Goal: Information Seeking & Learning: Learn about a topic

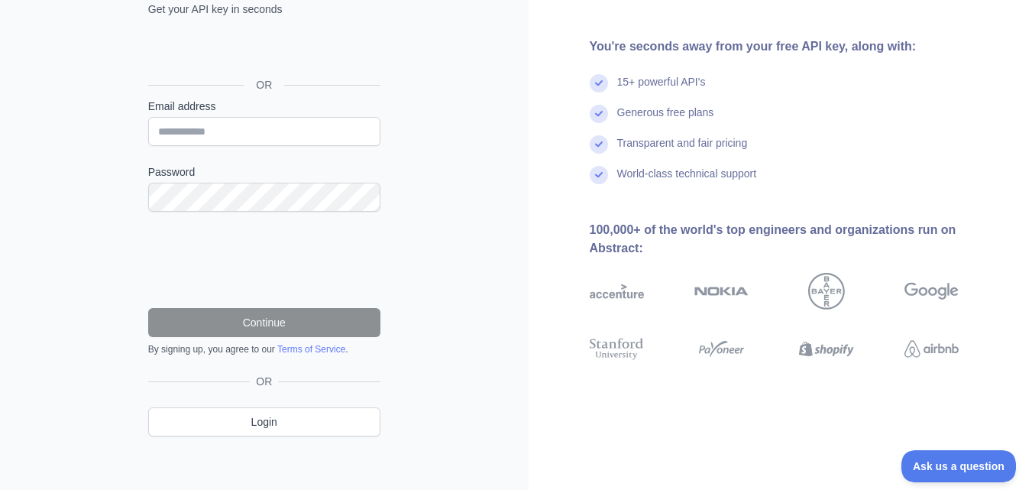
scroll to position [137, 0]
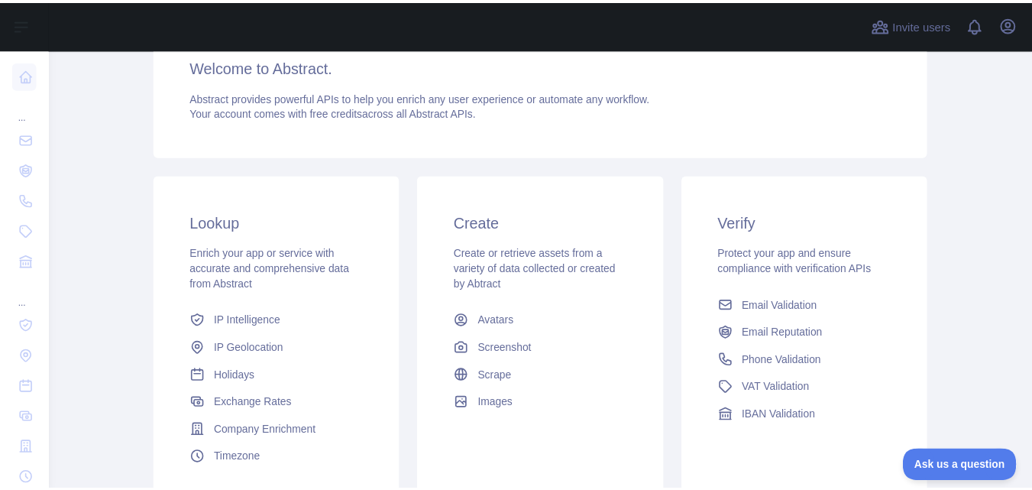
scroll to position [271, 0]
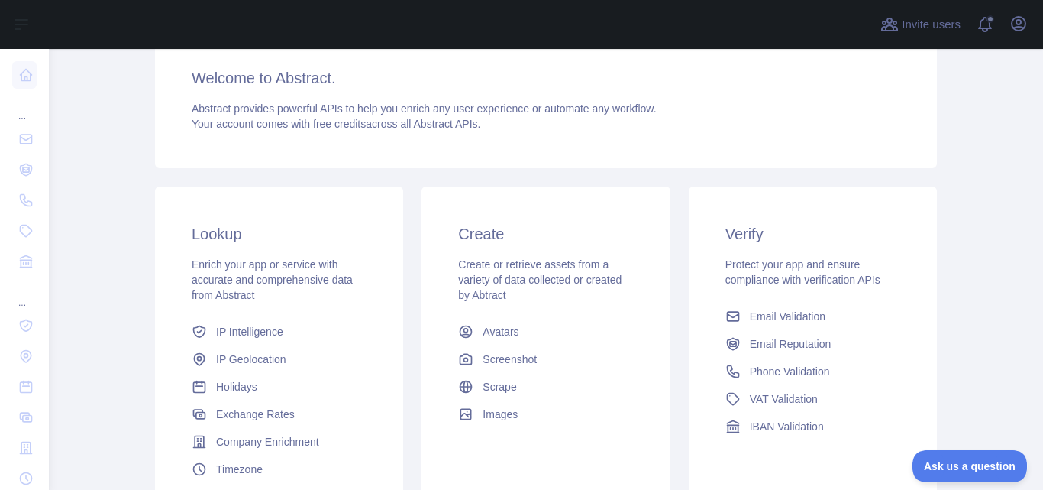
scroll to position [271, 0]
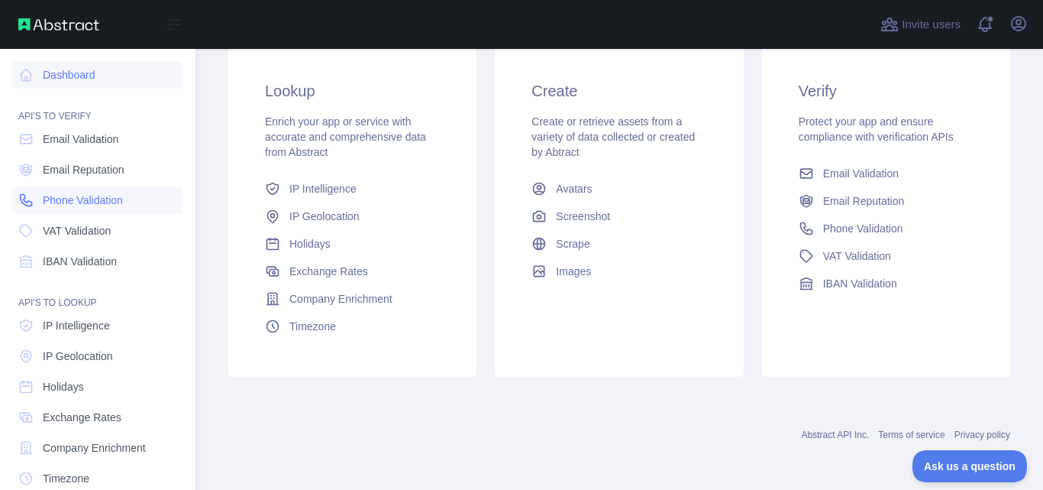
click at [107, 199] on span "Phone Validation" at bounding box center [83, 199] width 80 height 15
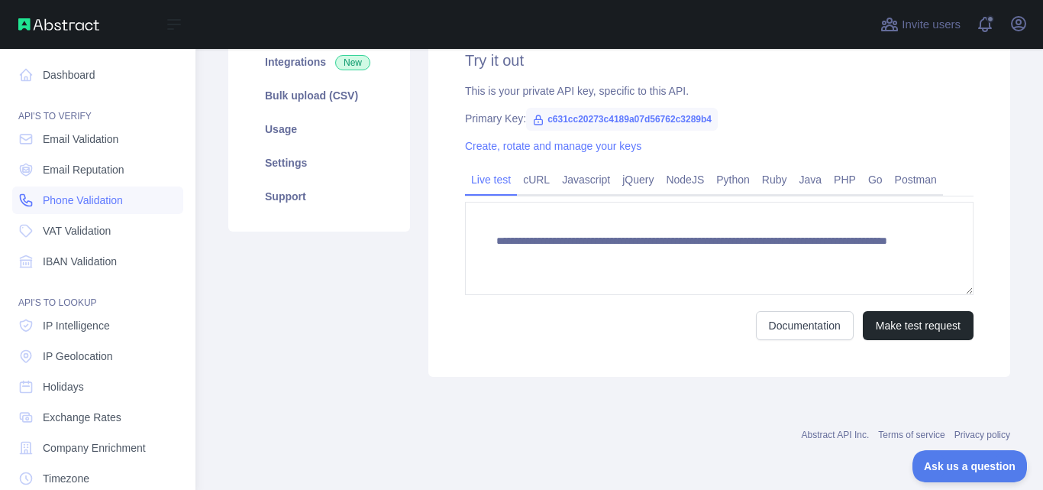
scroll to position [236, 0]
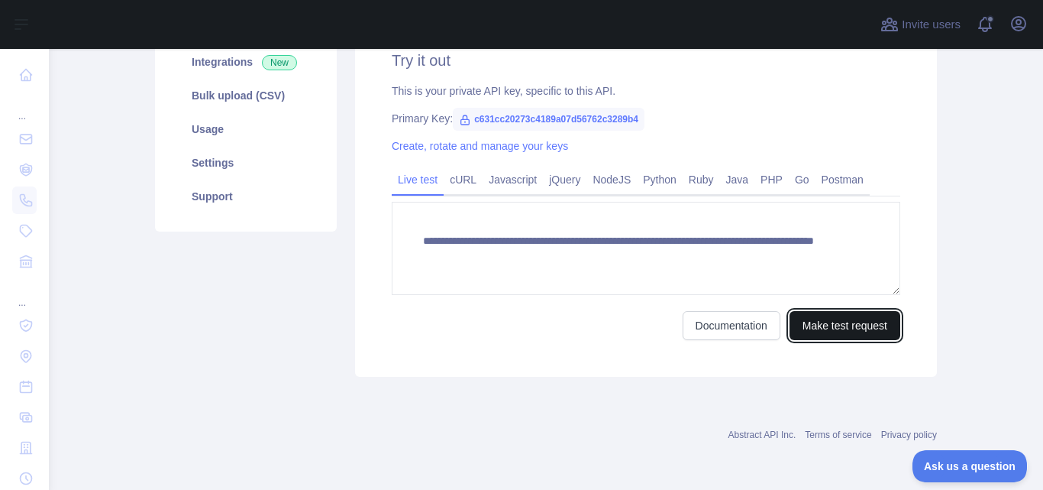
click at [830, 319] on button "Make test request" at bounding box center [845, 325] width 111 height 29
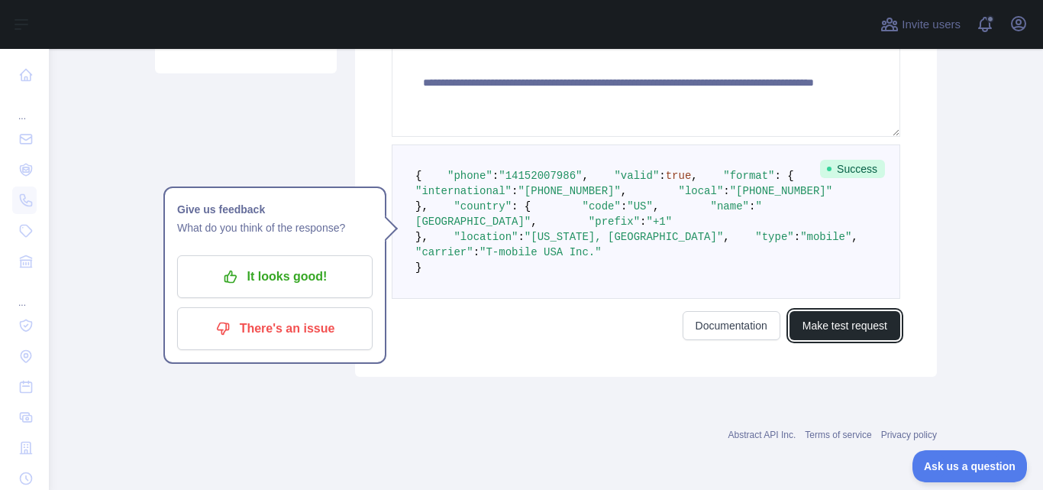
scroll to position [302, 0]
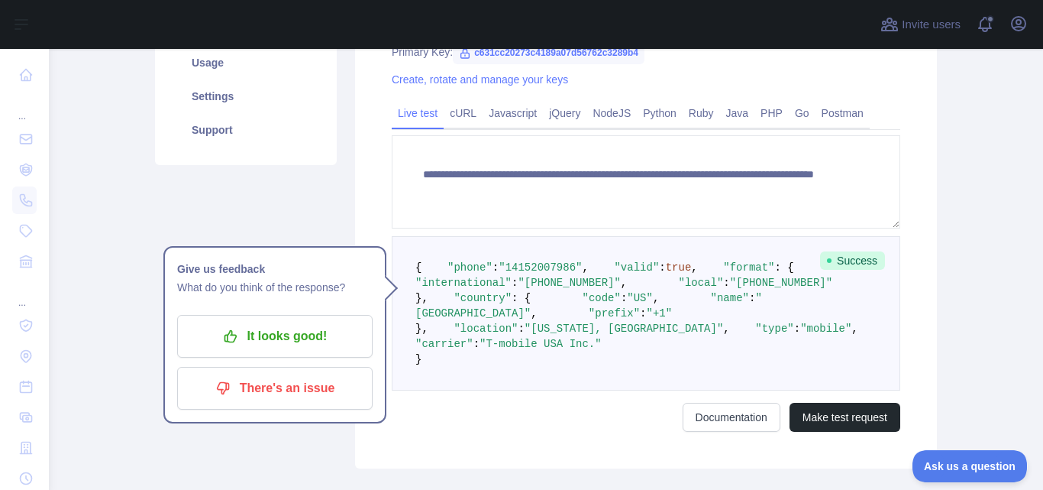
click at [374, 224] on div "**********" at bounding box center [646, 208] width 582 height 522
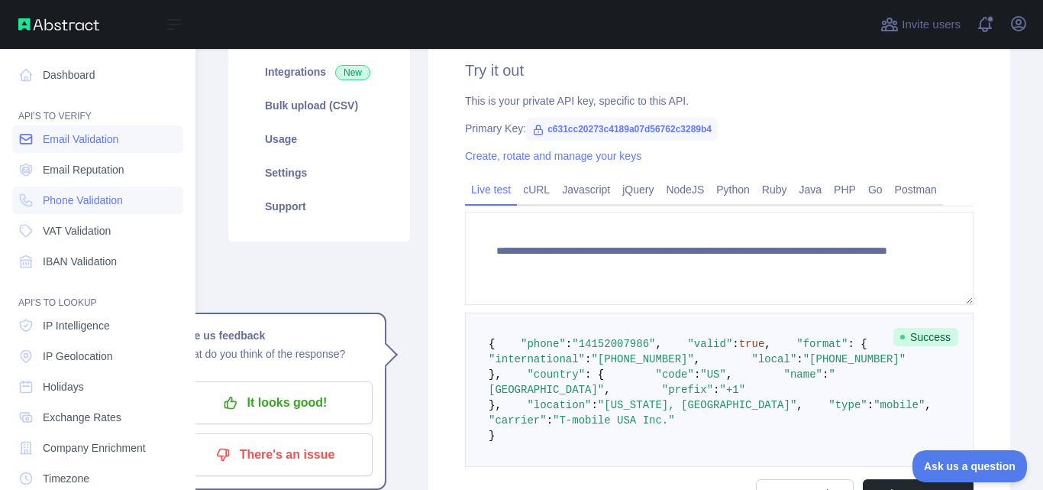
drag, startPoint x: 95, startPoint y: 142, endPoint x: 107, endPoint y: 144, distance: 11.6
click at [97, 142] on span "Email Validation" at bounding box center [81, 138] width 76 height 15
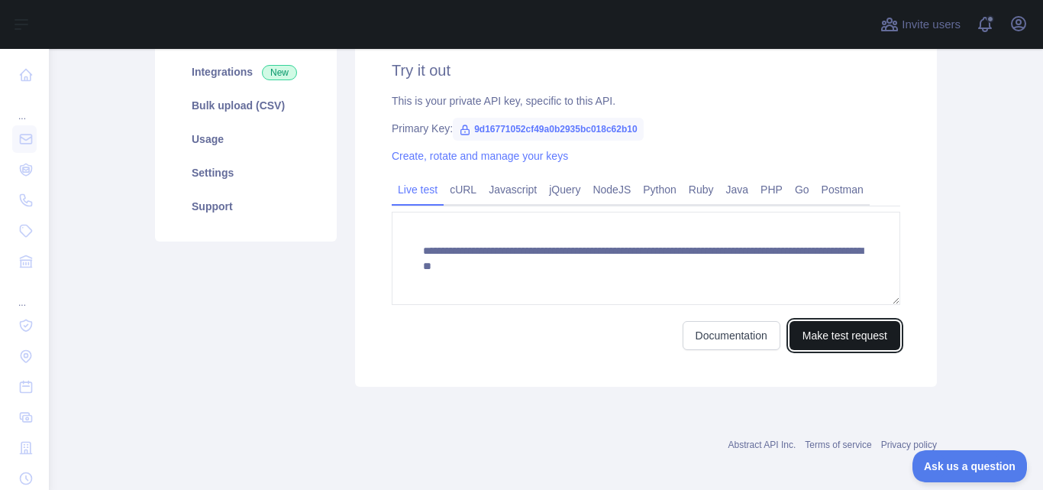
click at [811, 335] on button "Make test request" at bounding box center [845, 335] width 111 height 29
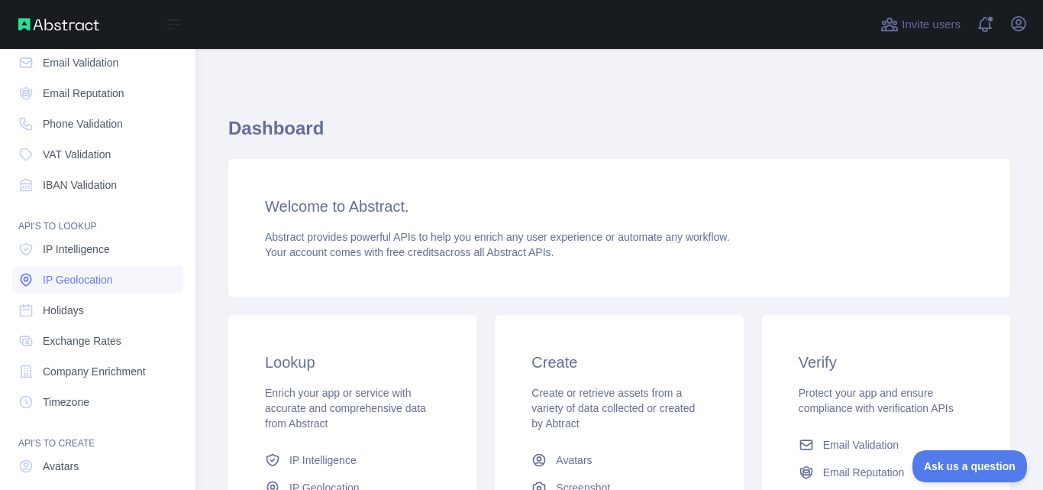
scroll to position [153, 0]
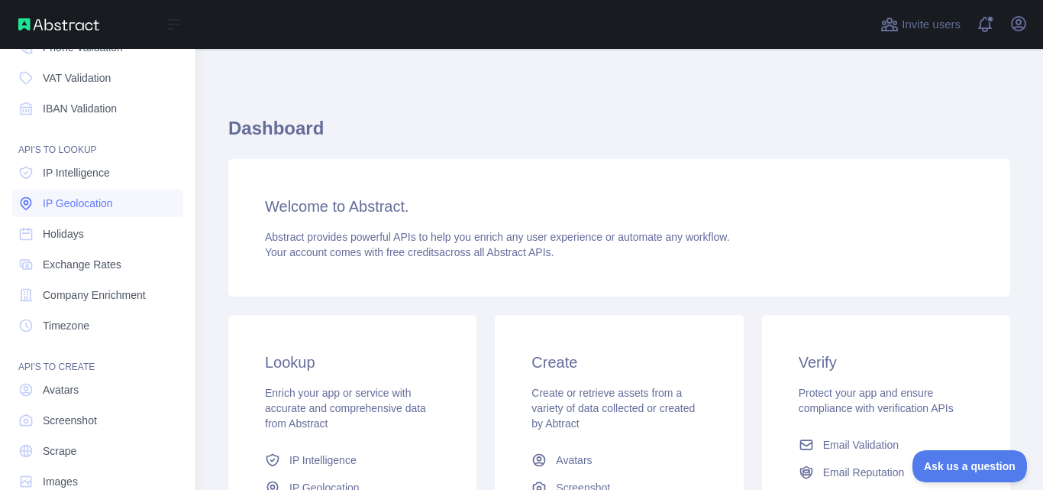
click at [92, 200] on span "IP Geolocation" at bounding box center [78, 203] width 70 height 15
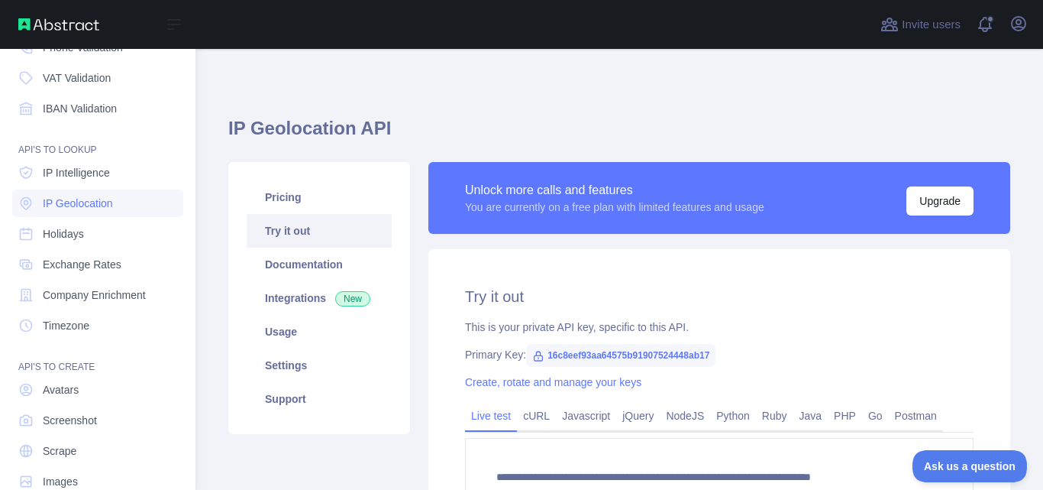
type textarea "**********"
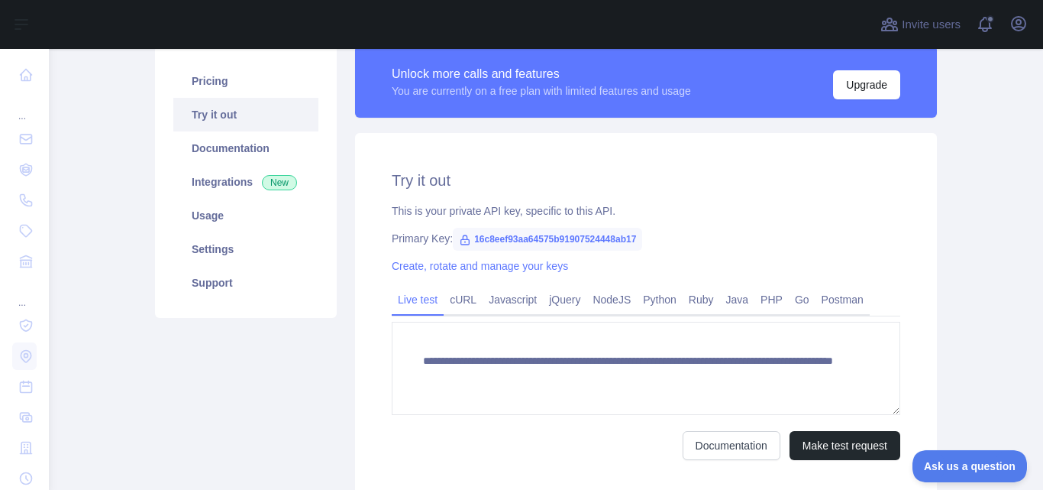
scroll to position [153, 0]
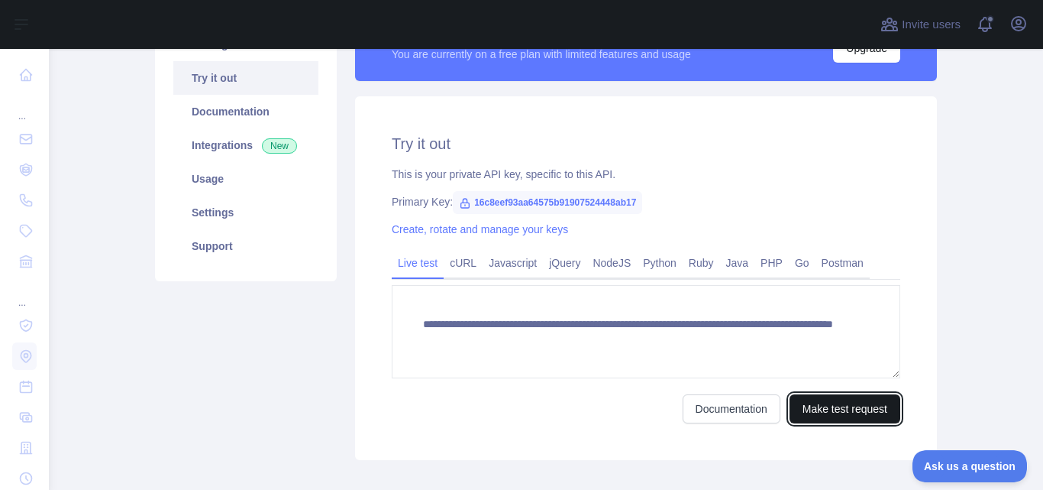
click at [825, 409] on button "Make test request" at bounding box center [845, 408] width 111 height 29
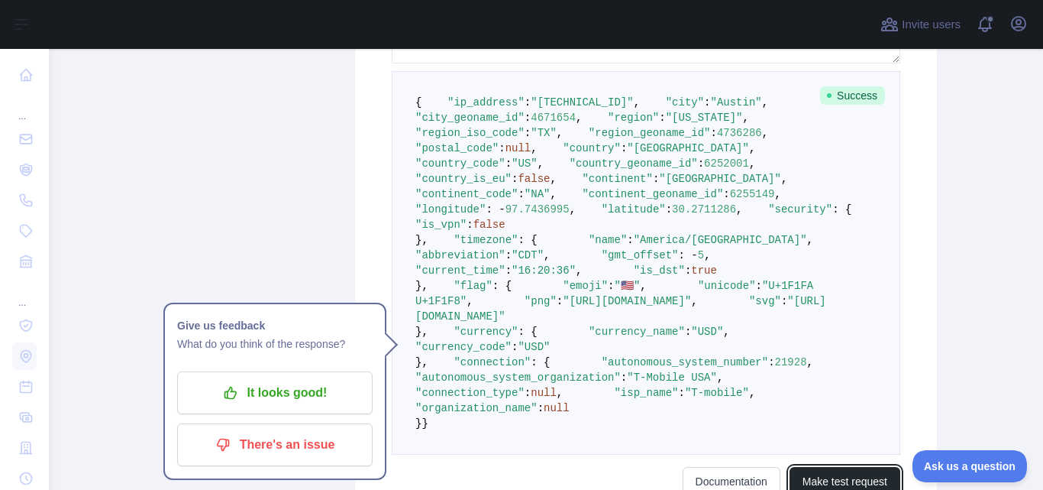
scroll to position [458, 0]
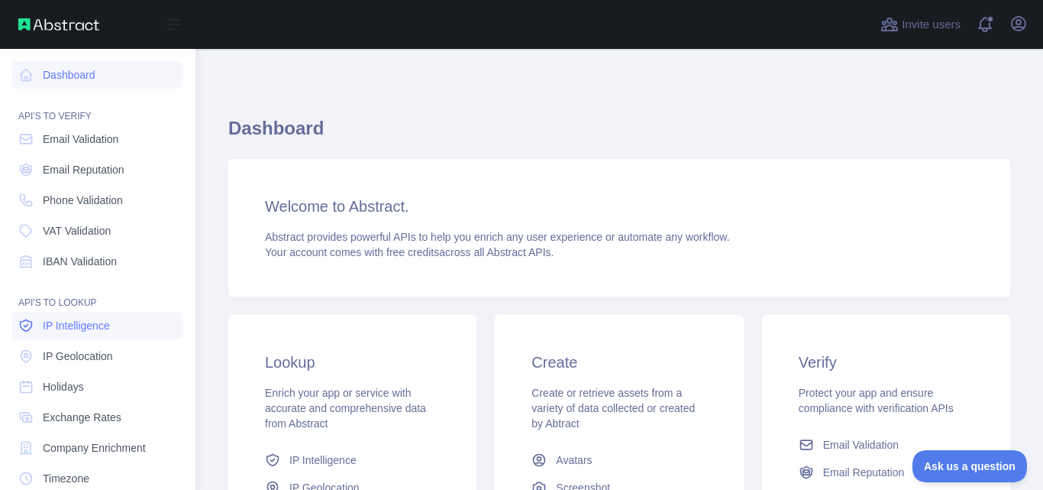
click at [125, 328] on link "IP Intelligence" at bounding box center [97, 325] width 171 height 27
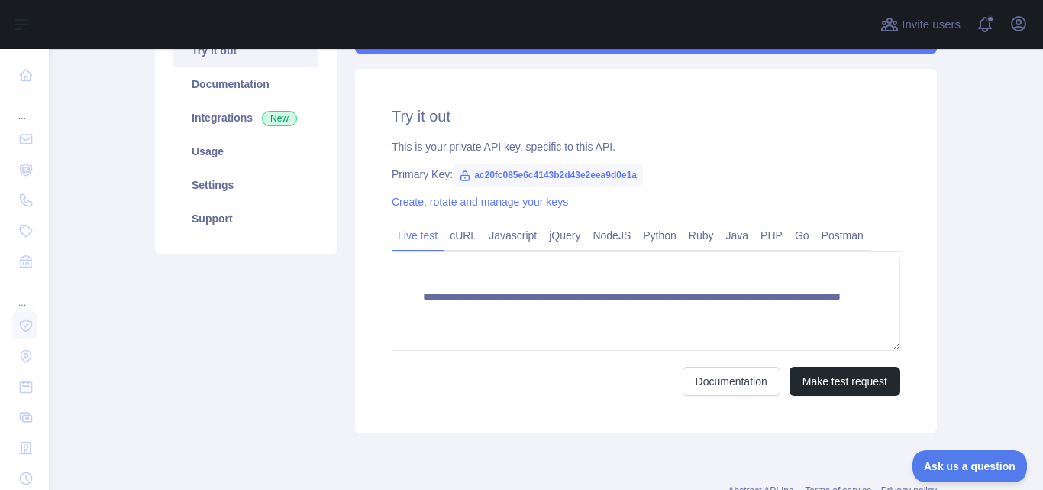
scroll to position [229, 0]
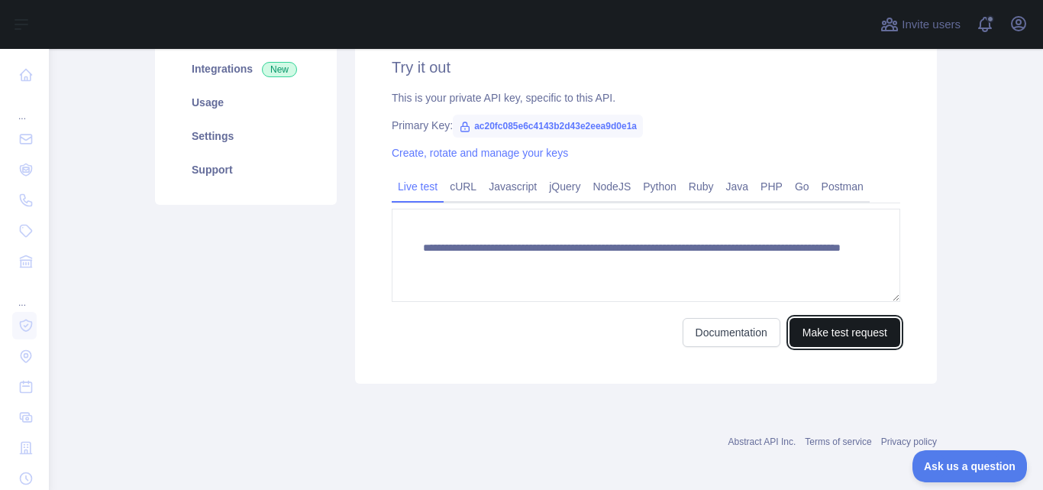
click at [849, 336] on button "Make test request" at bounding box center [845, 332] width 111 height 29
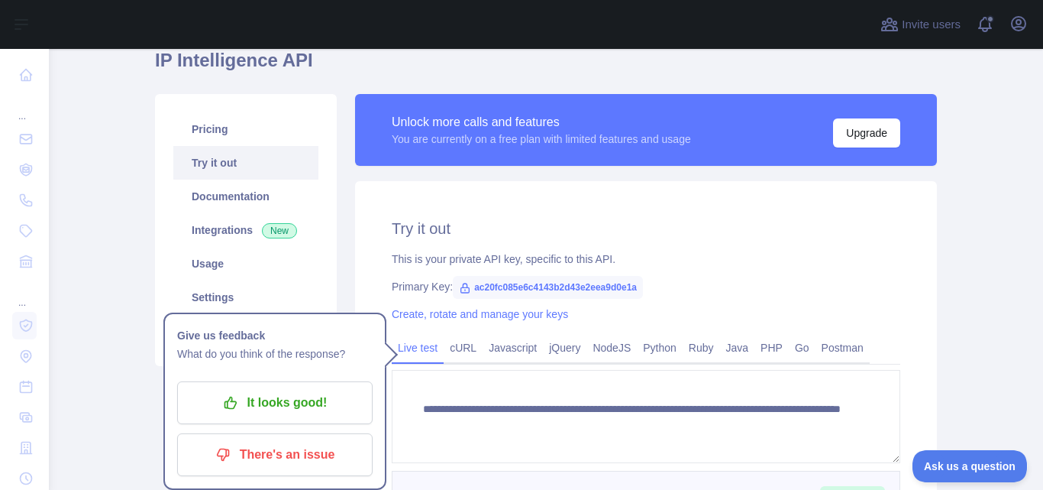
scroll to position [0, 0]
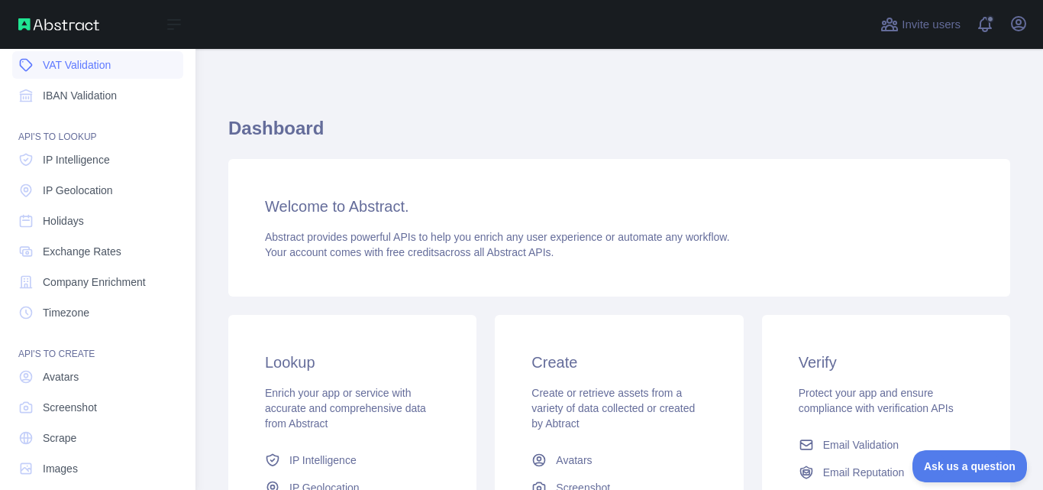
scroll to position [183, 0]
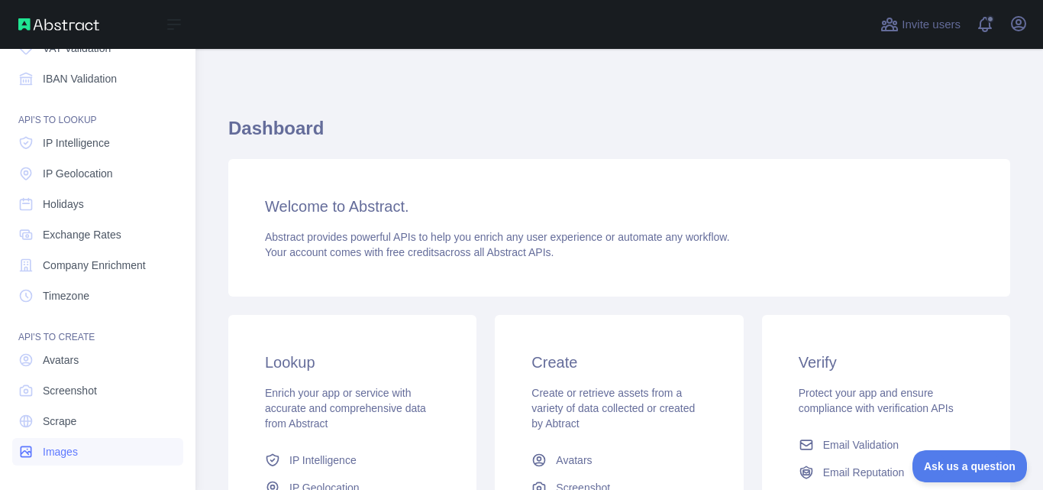
click at [134, 442] on link "Images" at bounding box center [97, 451] width 171 height 27
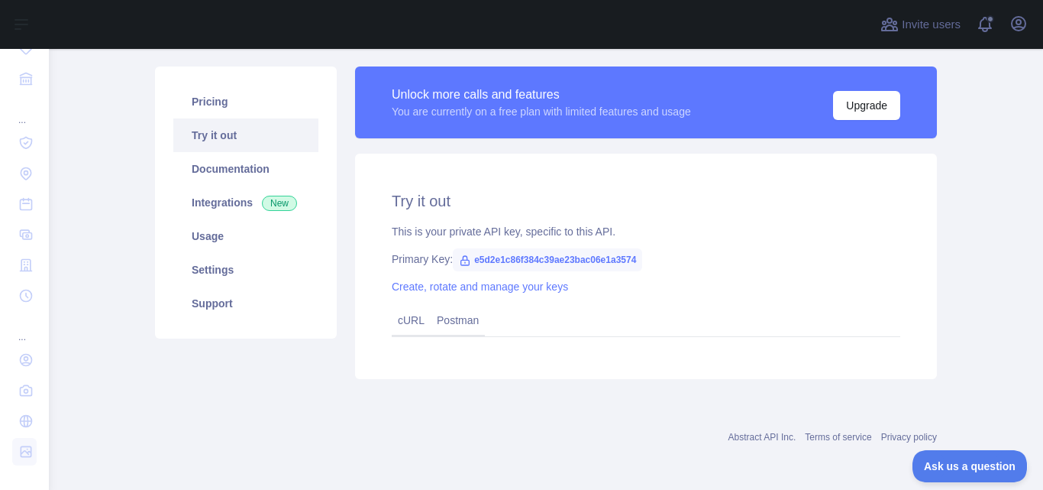
scroll to position [98, 0]
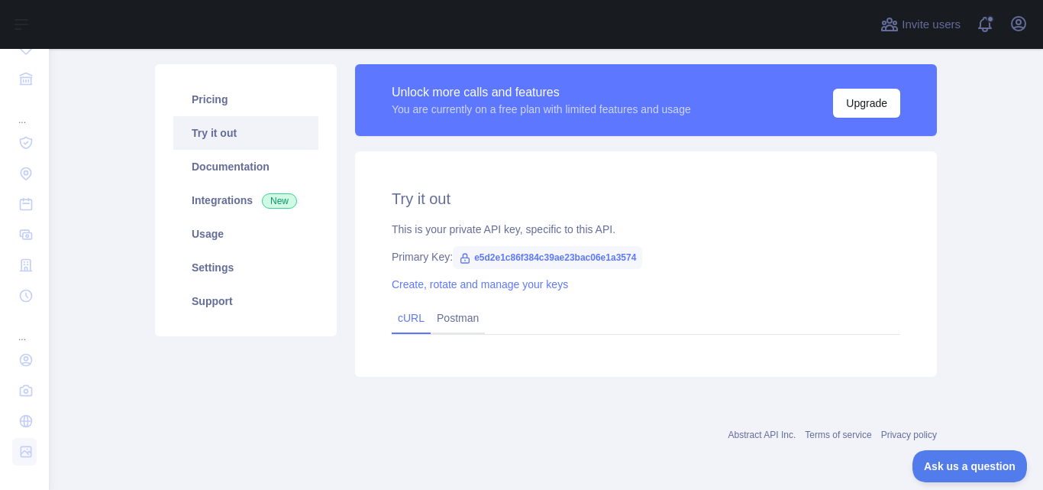
click at [407, 319] on link "cURL" at bounding box center [411, 318] width 27 height 12
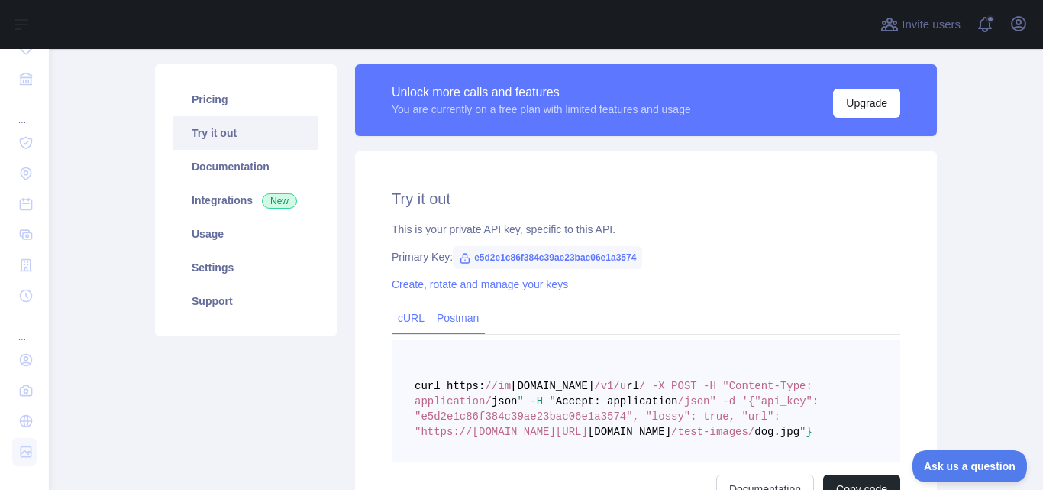
click at [454, 323] on link "Postman" at bounding box center [458, 318] width 54 height 24
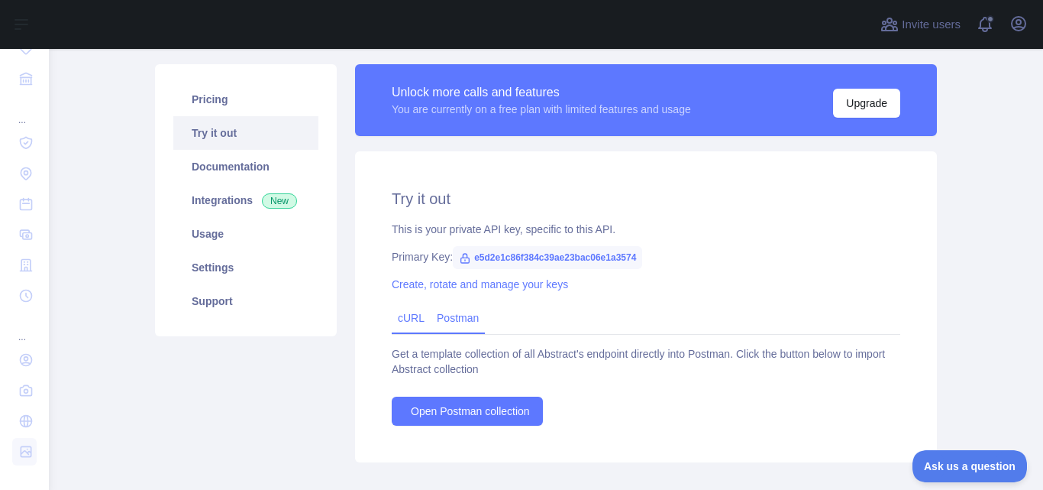
click at [399, 315] on link "cURL" at bounding box center [411, 318] width 27 height 12
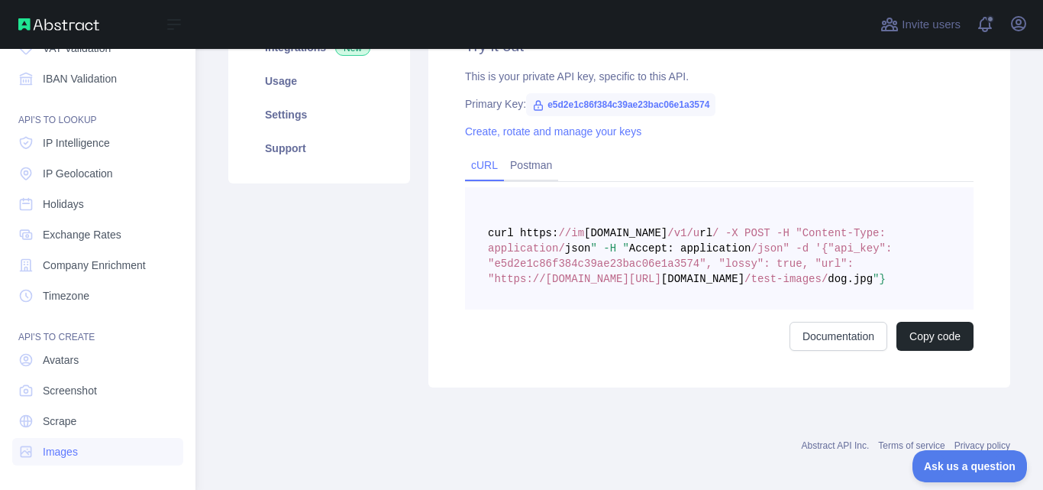
scroll to position [106, 0]
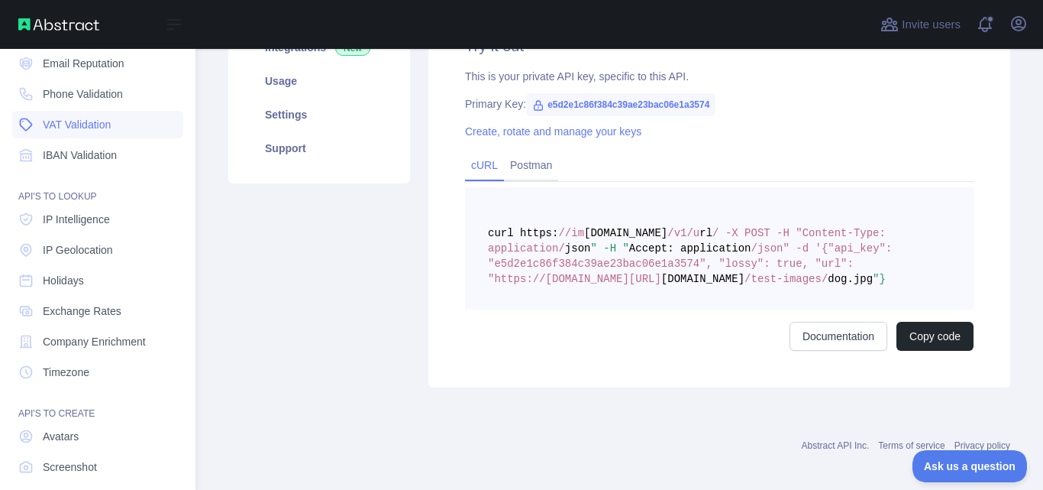
click at [104, 128] on span "VAT Validation" at bounding box center [77, 124] width 68 height 15
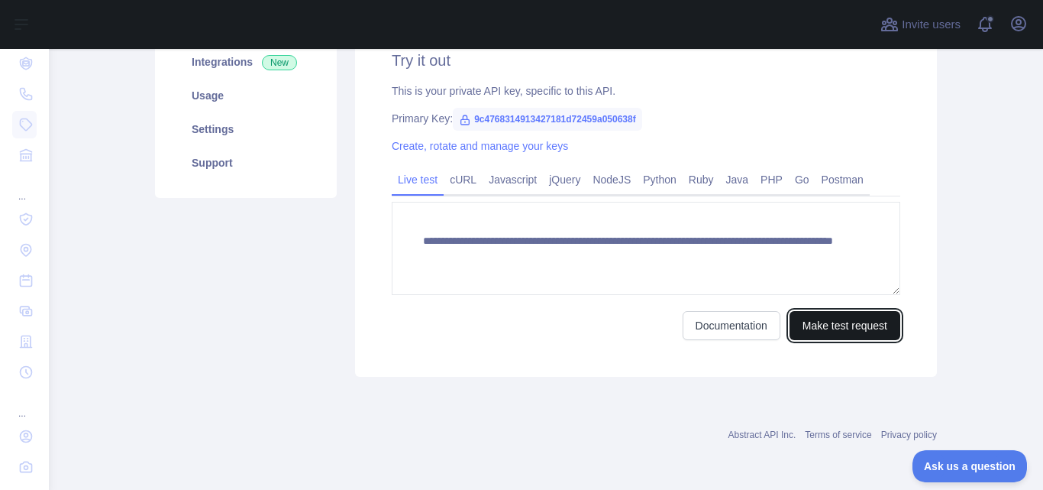
click at [879, 324] on button "Make test request" at bounding box center [845, 325] width 111 height 29
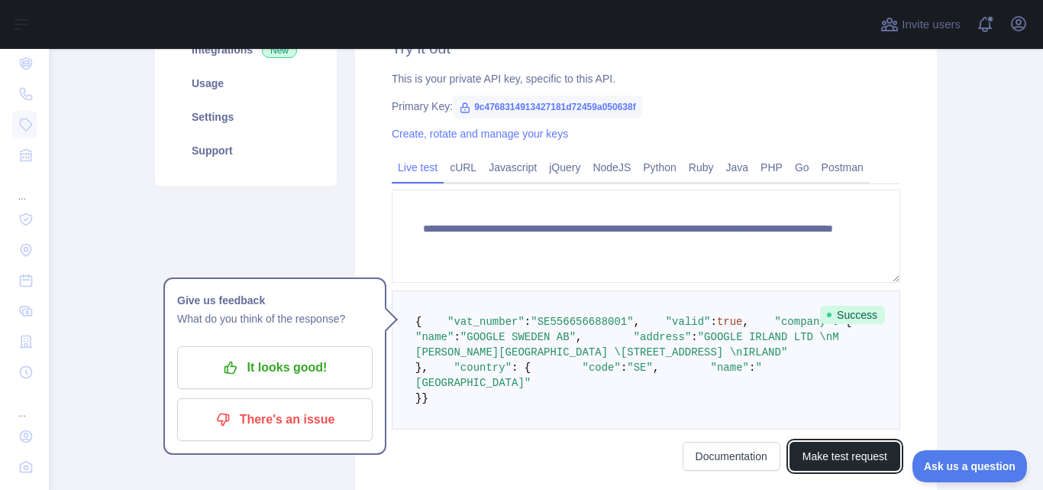
scroll to position [7, 0]
